Goal: Information Seeking & Learning: Learn about a topic

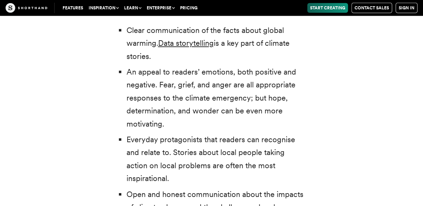
scroll to position [2181, 0]
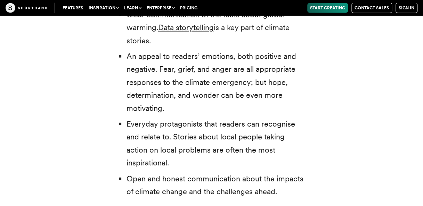
click at [214, 82] on li "An appeal to readers’ emotions, both positive and negative. Fear, grief, and an…" at bounding box center [214, 82] width 177 height 65
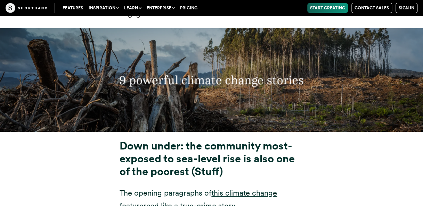
scroll to position [2458, 0]
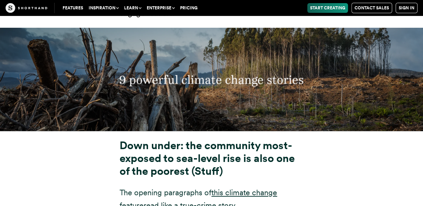
click at [249, 150] on h3 "Down under: the community most-exposed to sea-level rise is also one of the poo…" at bounding box center [211, 159] width 184 height 39
click at [250, 148] on h3 "Down under: the community most-exposed to sea-level rise is also one of the poo…" at bounding box center [211, 159] width 184 height 39
click at [296, 186] on p "The opening paragraphs of this climate change feature read like a true-crime st…" at bounding box center [211, 199] width 184 height 26
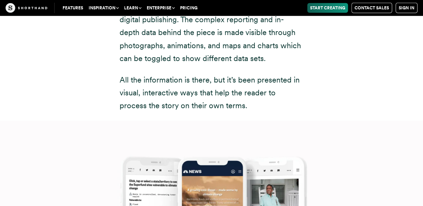
scroll to position [4847, 0]
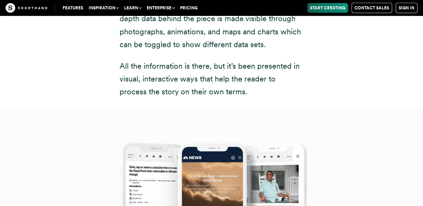
click at [212, 107] on img at bounding box center [211, 210] width 423 height 206
drag, startPoint x: 220, startPoint y: 53, endPoint x: 115, endPoint y: 31, distance: 107.0
drag, startPoint x: 115, startPoint y: 31, endPoint x: 83, endPoint y: 37, distance: 32.5
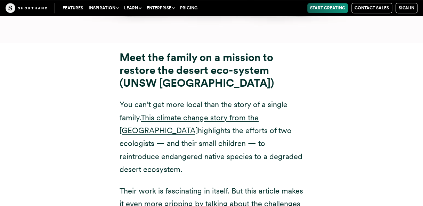
scroll to position [5298, 0]
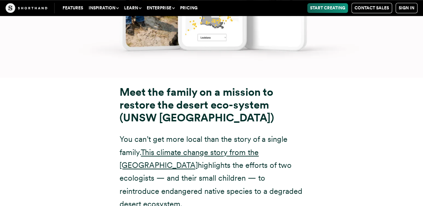
click at [214, 86] on h3 "Meet the family on a mission to restore the desert eco-system (UNSW [GEOGRAPHIC…" at bounding box center [211, 105] width 184 height 39
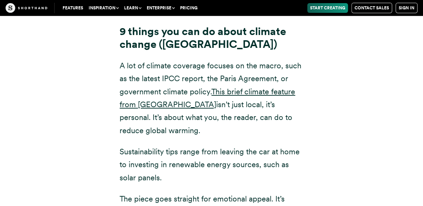
scroll to position [7462, 0]
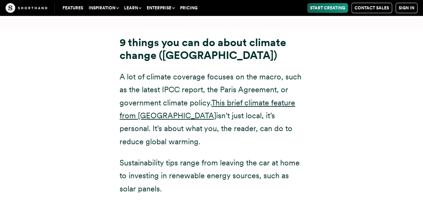
click at [205, 36] on div "9 things you can do about climate change (Imperial College [GEOGRAPHIC_DATA]) A…" at bounding box center [211, 158] width 184 height 245
click at [206, 36] on div "9 things you can do about climate change (Imperial College [GEOGRAPHIC_DATA]) A…" at bounding box center [211, 158] width 184 height 245
click at [224, 36] on div "9 things you can do about climate change (Imperial College [GEOGRAPHIC_DATA]) A…" at bounding box center [211, 158] width 184 height 245
click at [225, 70] on p "A lot of climate coverage focuses on the macro, such as the latest IPCC report,…" at bounding box center [211, 109] width 184 height 78
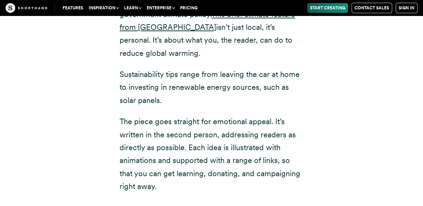
scroll to position [7566, 0]
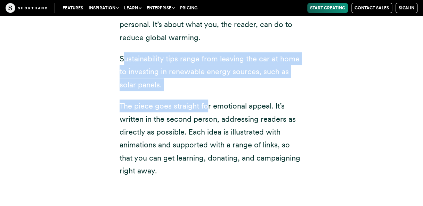
drag, startPoint x: 206, startPoint y: 53, endPoint x: 123, endPoint y: 22, distance: 88.6
click at [123, 22] on div "9 things you can do about climate change (Imperial College [GEOGRAPHIC_DATA]) A…" at bounding box center [211, 54] width 184 height 245
drag, startPoint x: 123, startPoint y: 22, endPoint x: 212, endPoint y: 47, distance: 92.3
click at [212, 52] on p "Sustainability tips range from leaving the car at home to investing in renewabl…" at bounding box center [211, 71] width 184 height 39
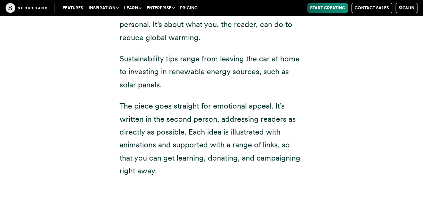
click at [231, 54] on div "9 things you can do about climate change (Imperial College [GEOGRAPHIC_DATA]) A…" at bounding box center [211, 54] width 184 height 245
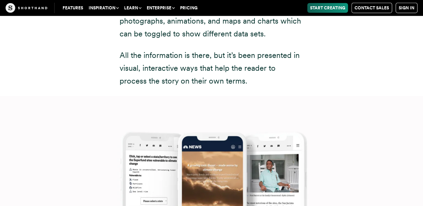
scroll to position [4684, 0]
